Goal: Navigation & Orientation: Understand site structure

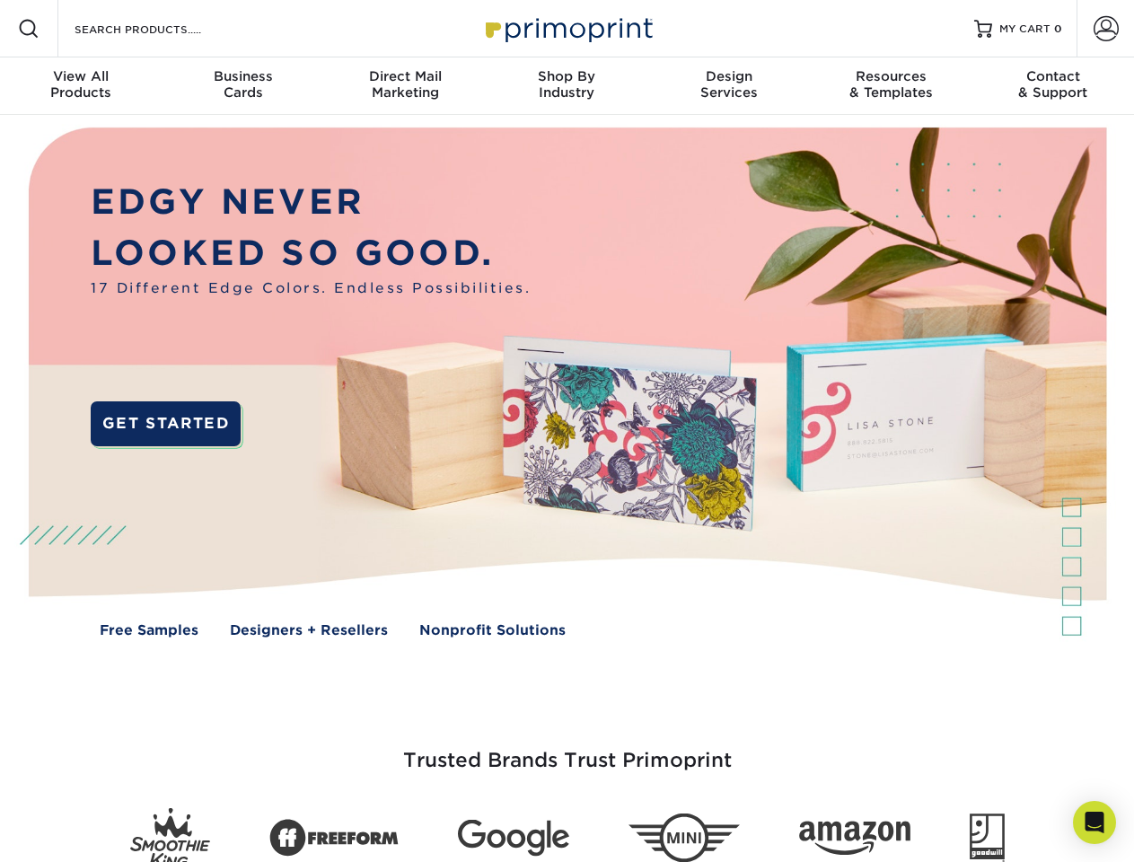
click at [567, 431] on img at bounding box center [566, 395] width 1123 height 561
click at [29, 29] on span at bounding box center [29, 29] width 22 height 22
click at [1105, 29] on span at bounding box center [1106, 28] width 25 height 25
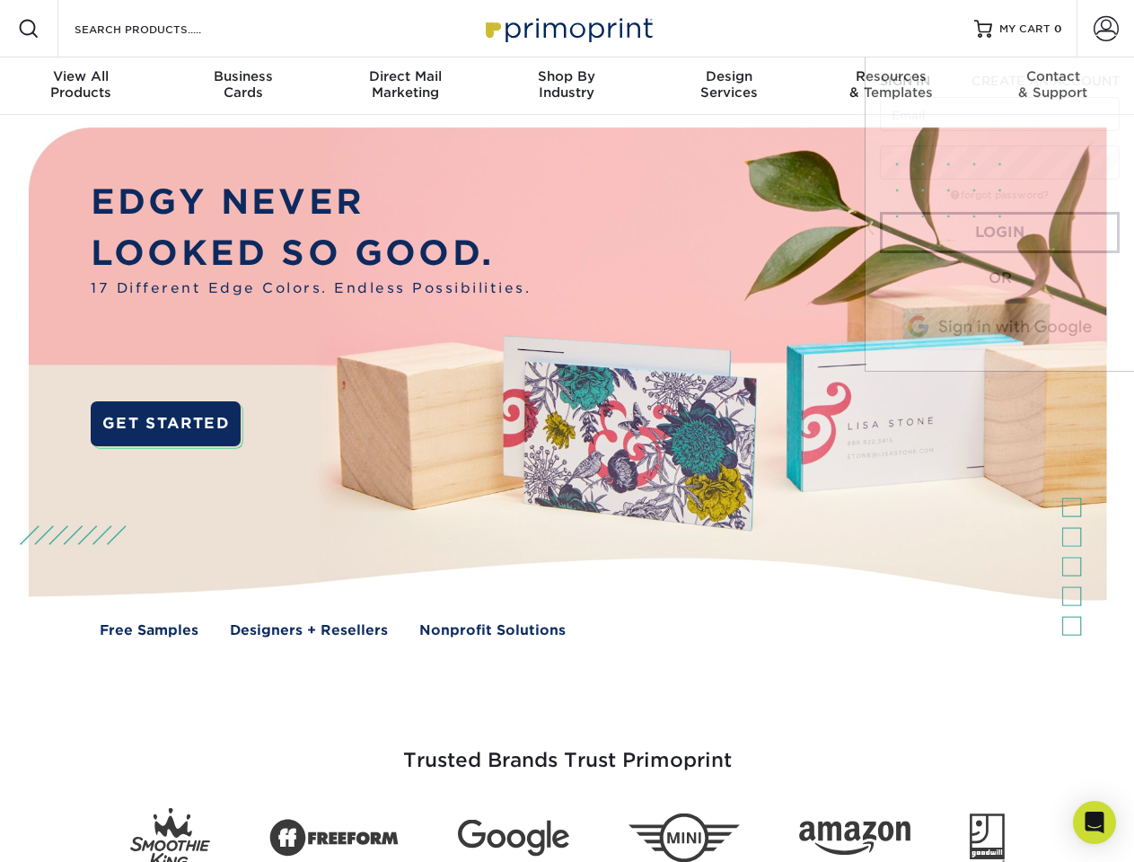
click at [81, 86] on div "View All Products" at bounding box center [81, 84] width 162 height 32
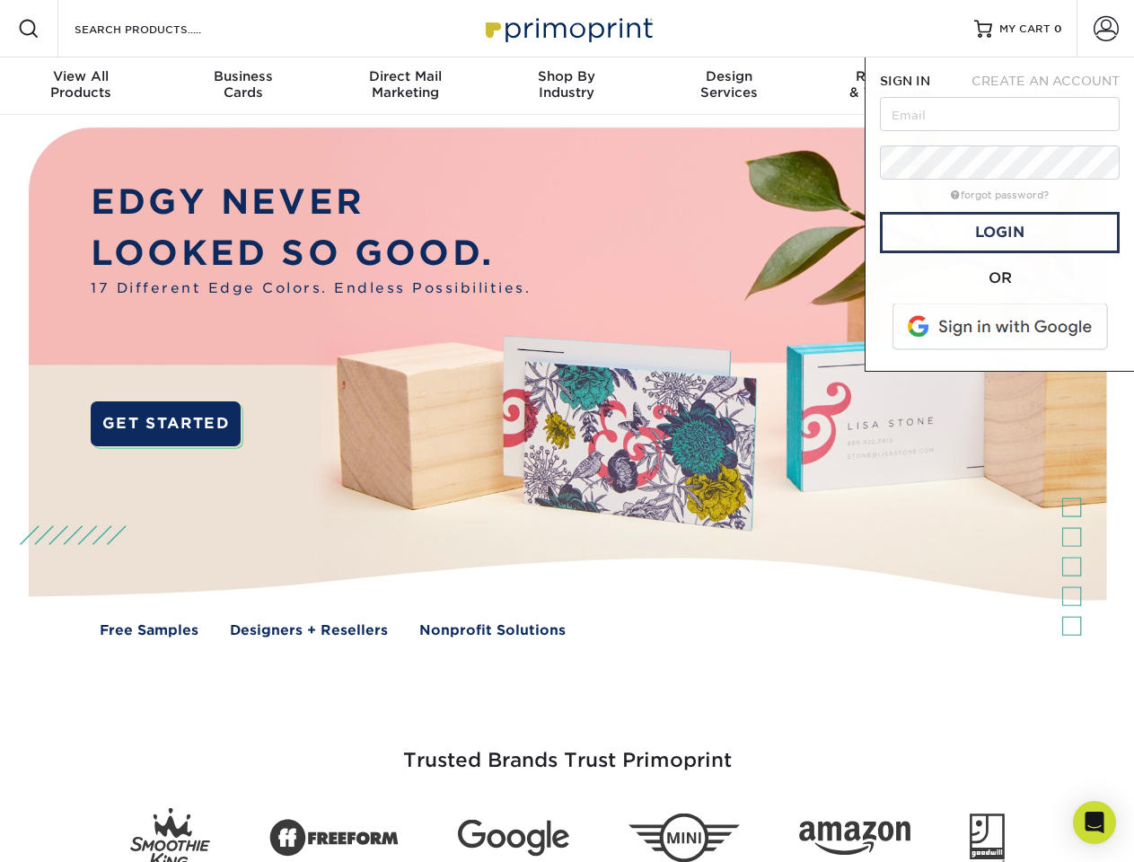
click at [242, 86] on div "Business Cards" at bounding box center [243, 84] width 162 height 32
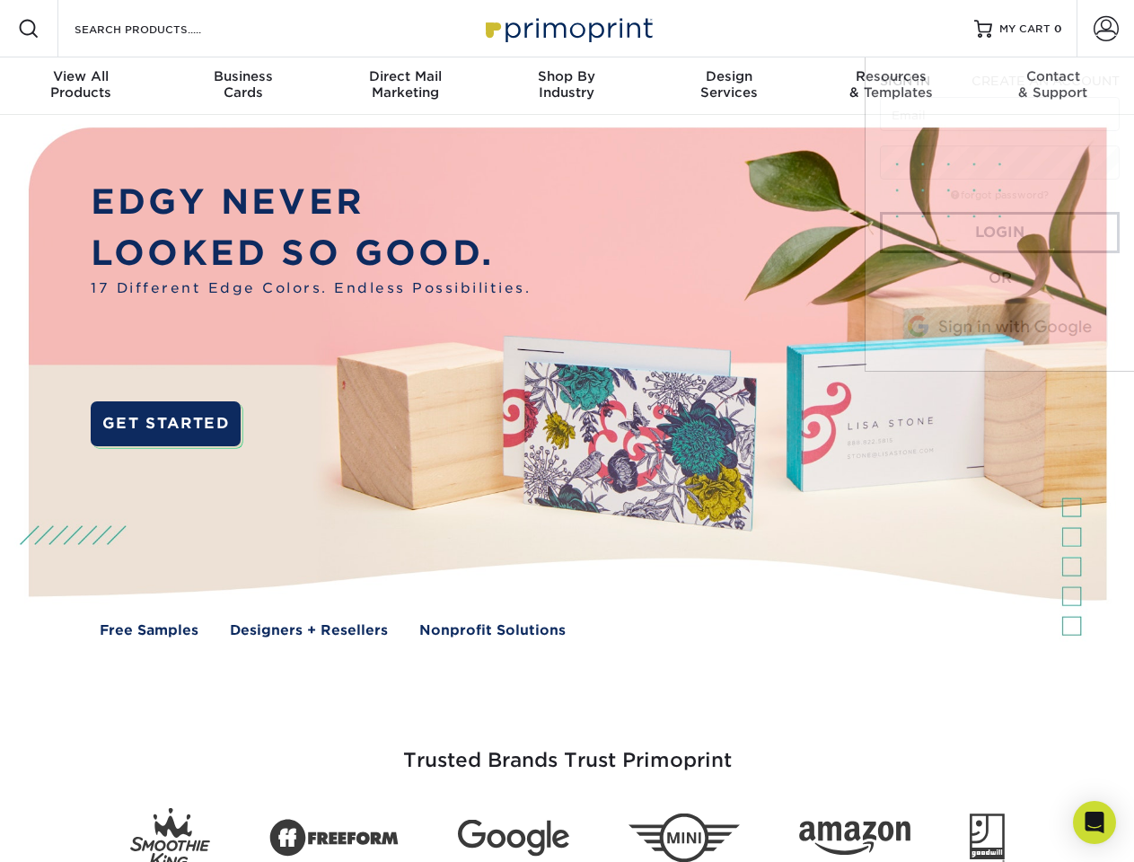
click at [405, 86] on div "Direct Mail Marketing" at bounding box center [405, 84] width 162 height 32
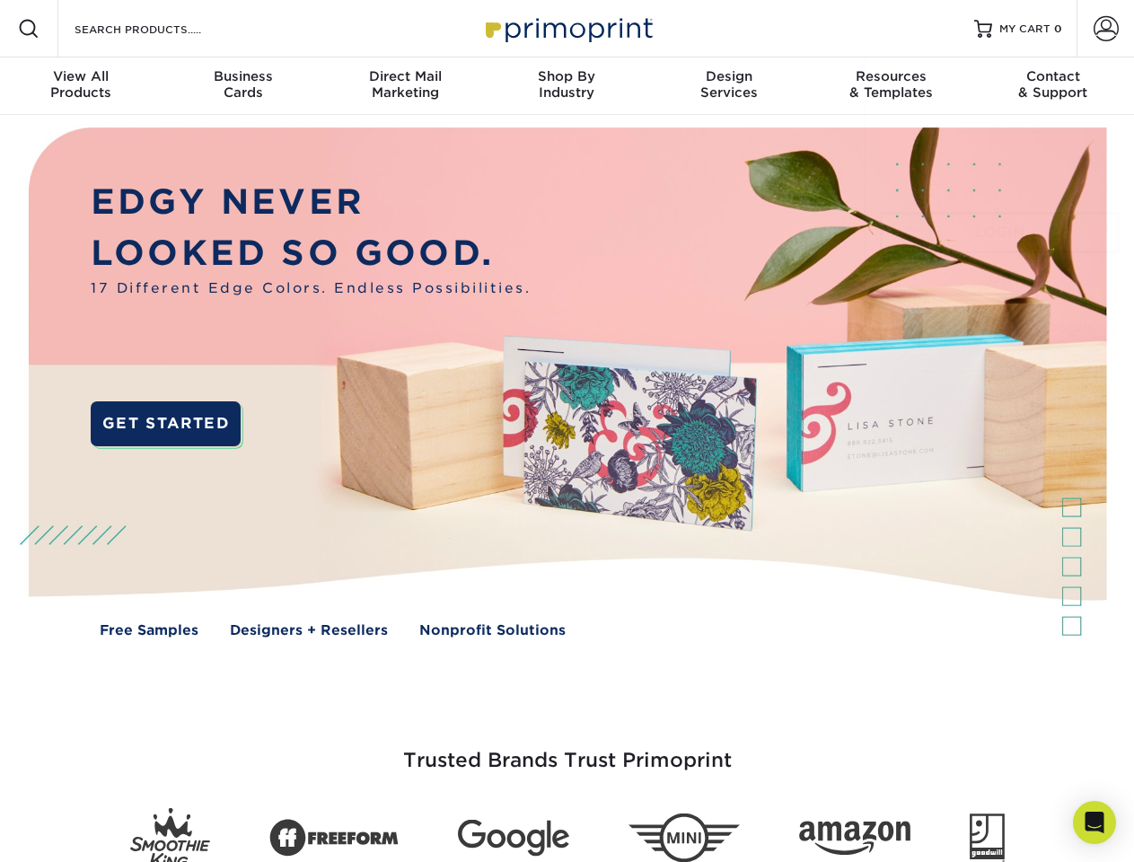
click at [567, 86] on div "Shop By Industry" at bounding box center [567, 84] width 162 height 32
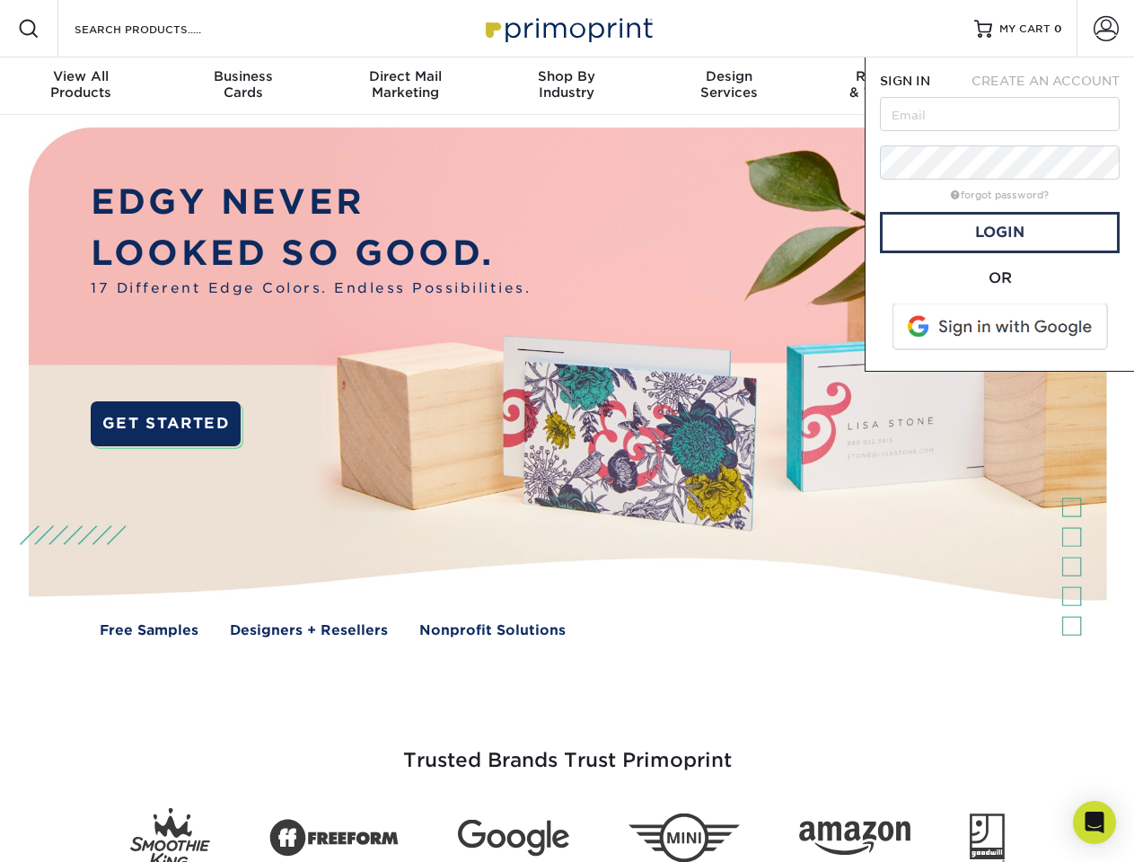
click at [729, 86] on div "Design Services" at bounding box center [729, 84] width 162 height 32
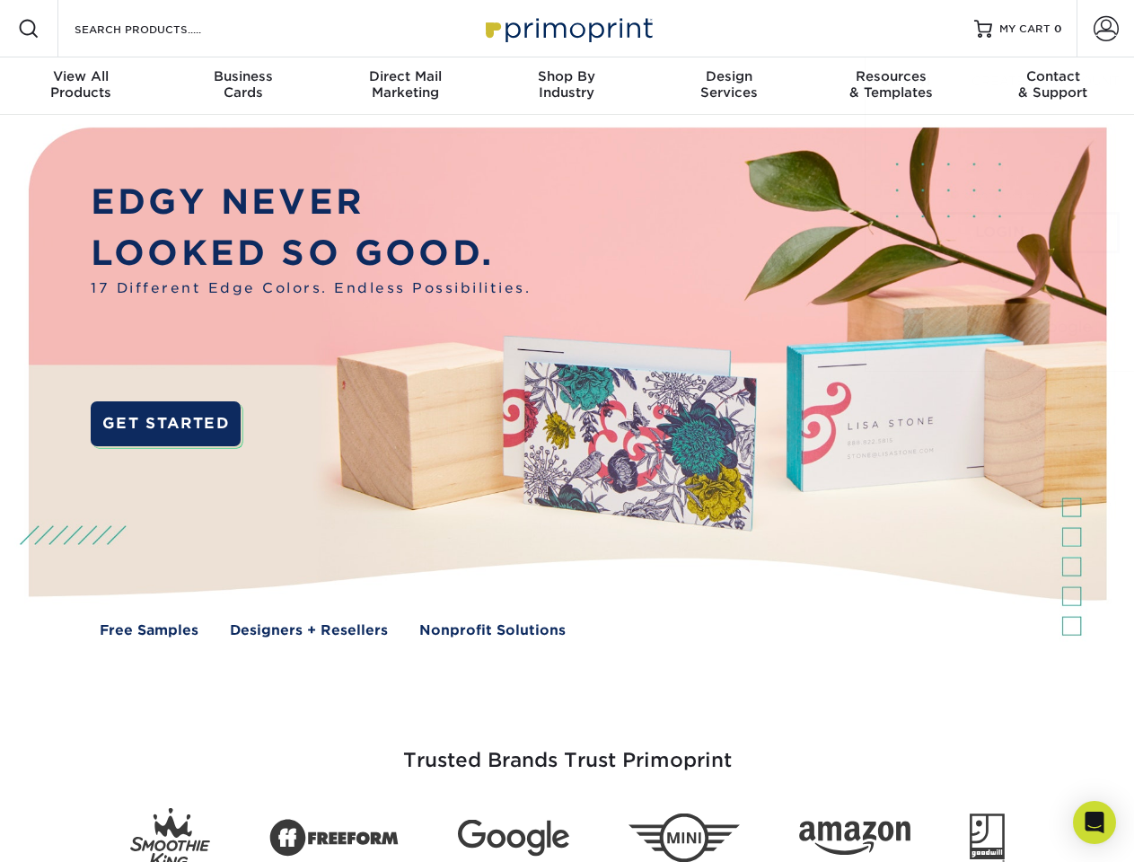
click at [891, 86] on span "SIGN IN" at bounding box center [905, 81] width 50 height 14
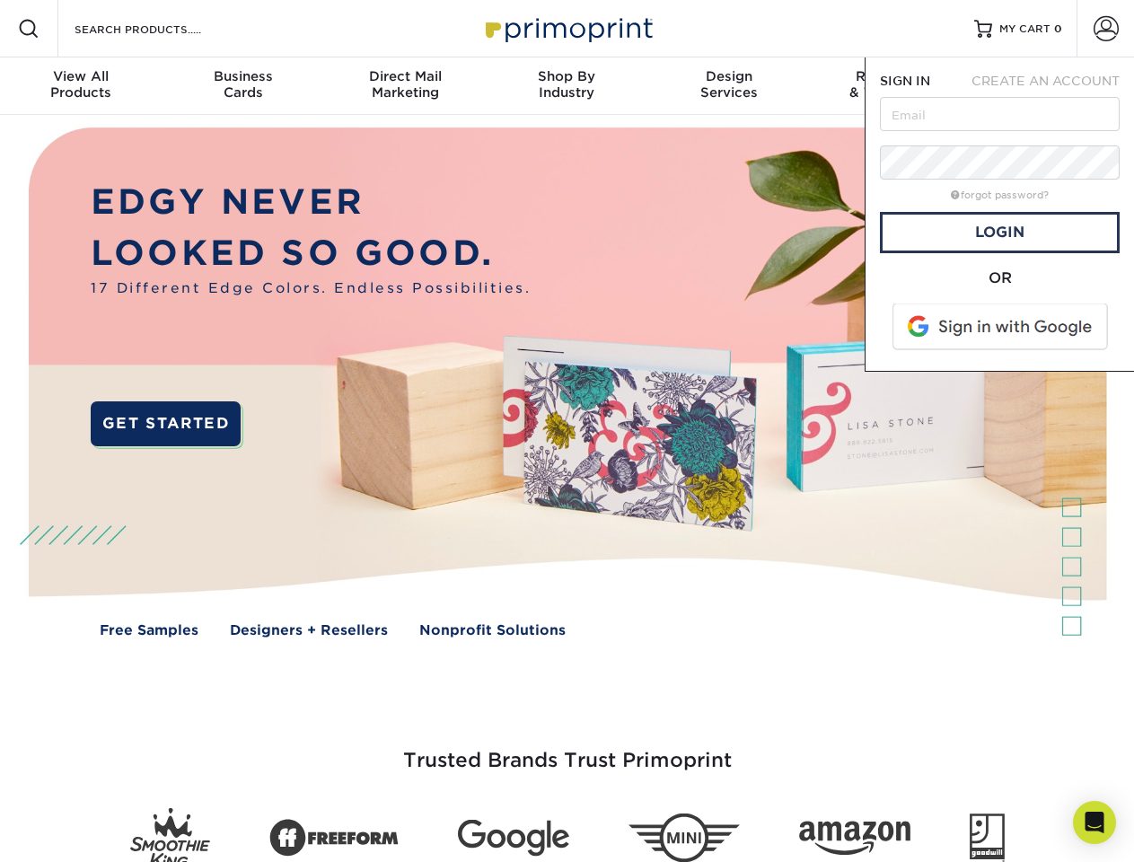
click at [1053, 86] on div "Contact & Support" at bounding box center [1054, 84] width 162 height 32
